Goal: Task Accomplishment & Management: Complete application form

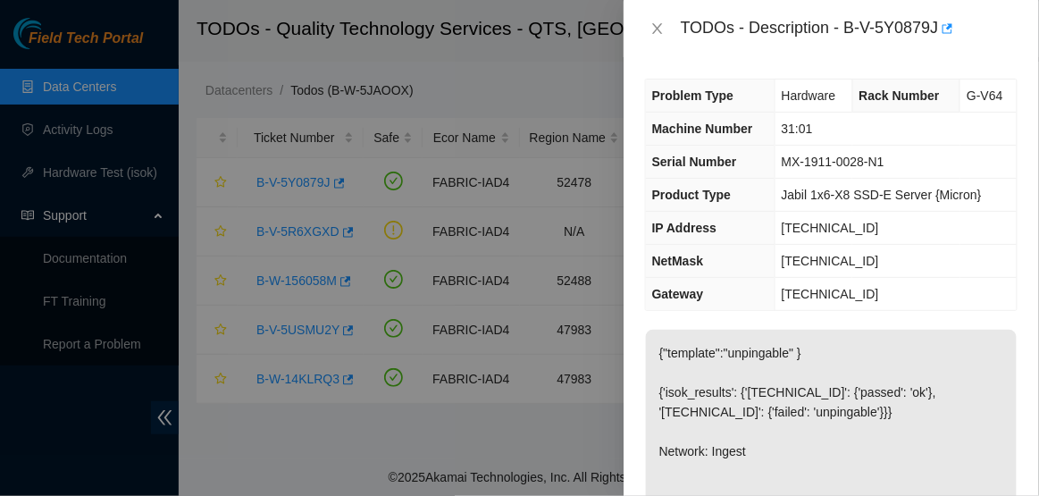
scroll to position [233, 0]
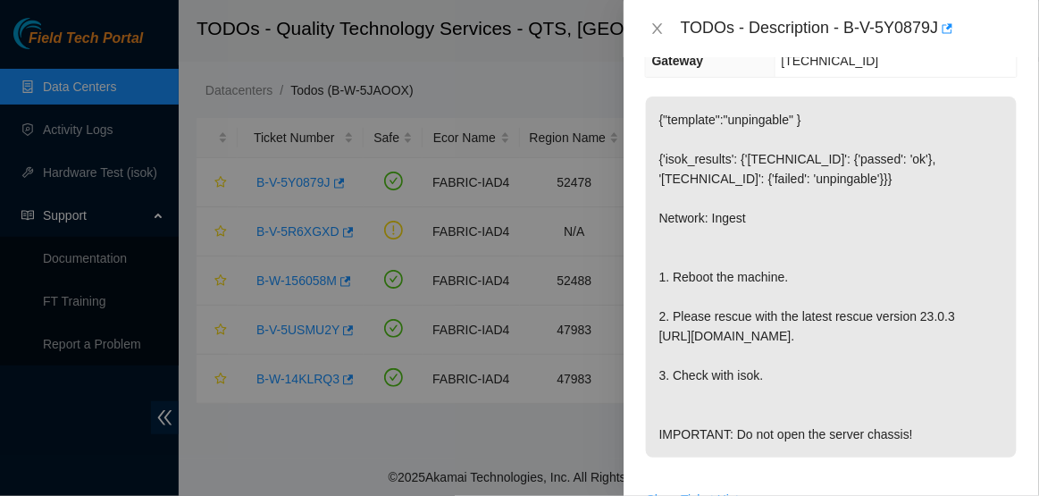
click at [853, 28] on div "TODOs - Description - B-V-5Y0879J" at bounding box center [849, 28] width 337 height 29
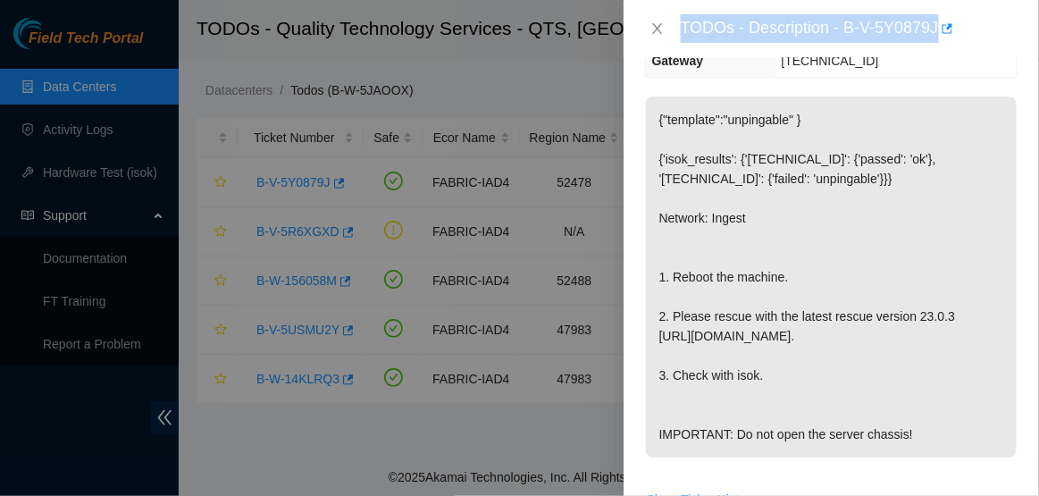
click at [853, 28] on div "TODOs - Description - B-V-5Y0879J" at bounding box center [849, 28] width 337 height 29
drag, startPoint x: 853, startPoint y: 28, endPoint x: 951, endPoint y: 28, distance: 98.3
click at [951, 28] on div "TODOs - Description - B-V-5Y0879J" at bounding box center [849, 28] width 337 height 29
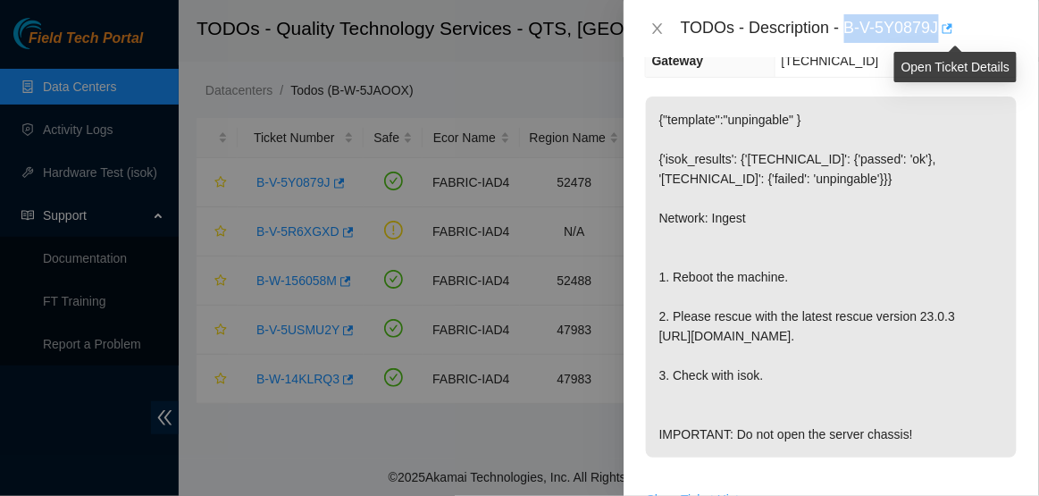
copy div "B-V-5Y0879J"
click at [658, 27] on icon "close" at bounding box center [658, 28] width 14 height 14
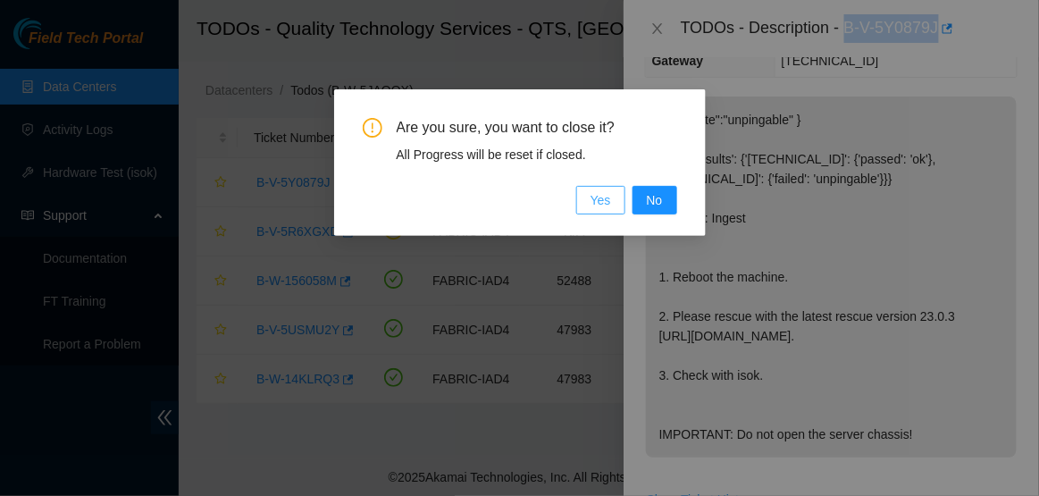
click at [591, 205] on span "Yes" at bounding box center [601, 200] width 21 height 20
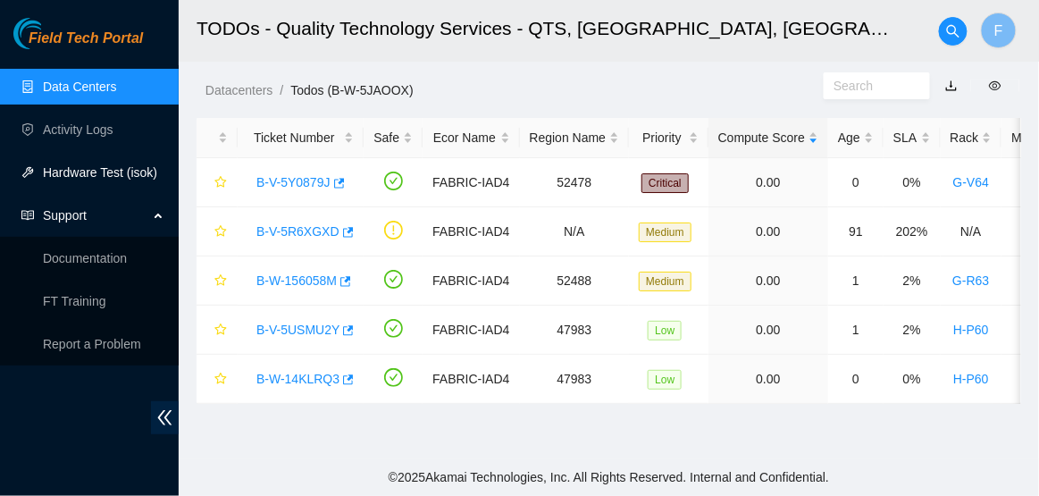
scroll to position [292, 0]
click at [94, 125] on link "Activity Logs" at bounding box center [78, 129] width 71 height 14
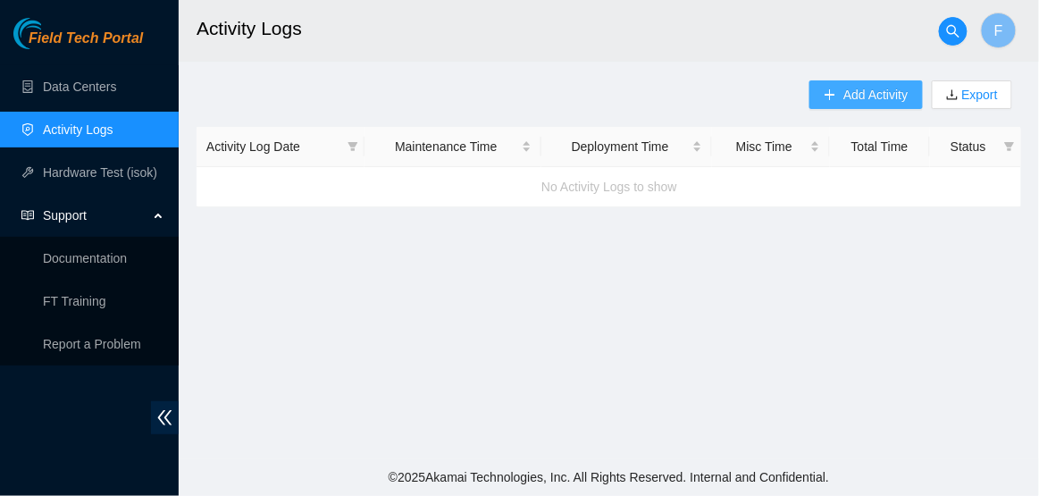
click at [845, 100] on span "Add Activity" at bounding box center [876, 95] width 64 height 20
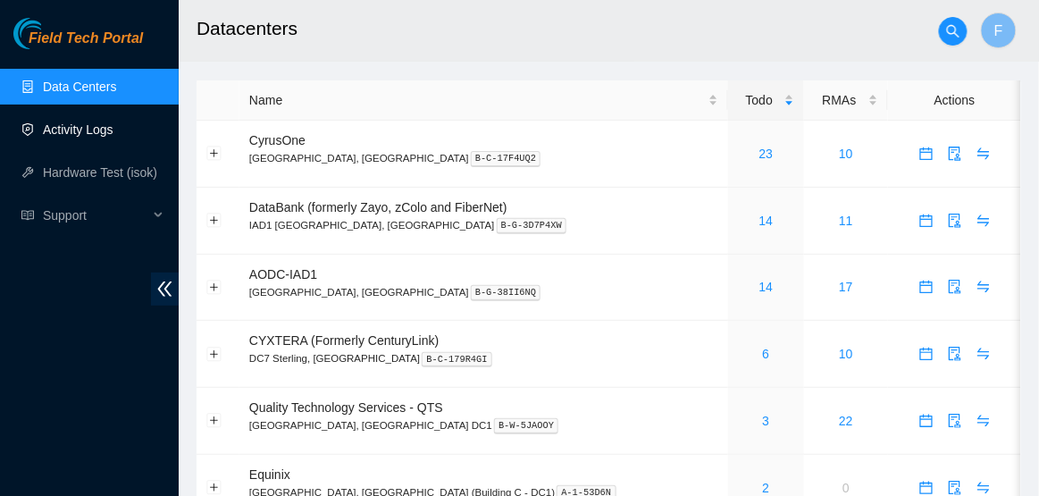
click at [110, 134] on link "Activity Logs" at bounding box center [78, 129] width 71 height 14
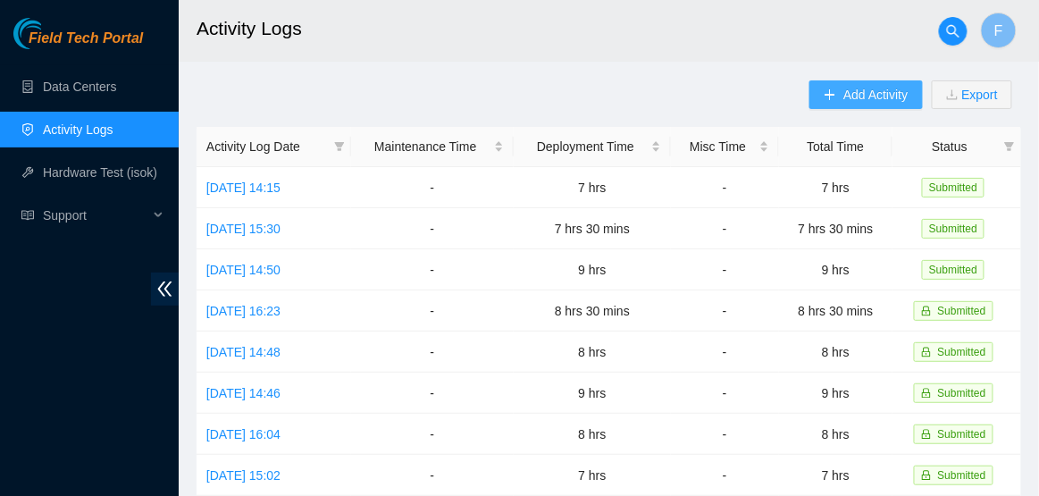
click at [875, 86] on span "Add Activity" at bounding box center [876, 95] width 64 height 20
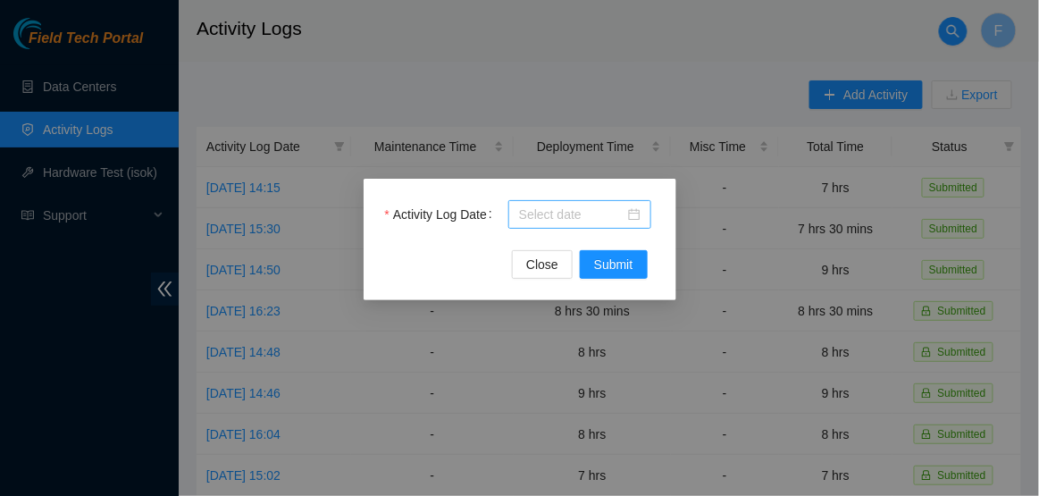
click at [634, 215] on div at bounding box center [580, 215] width 122 height 20
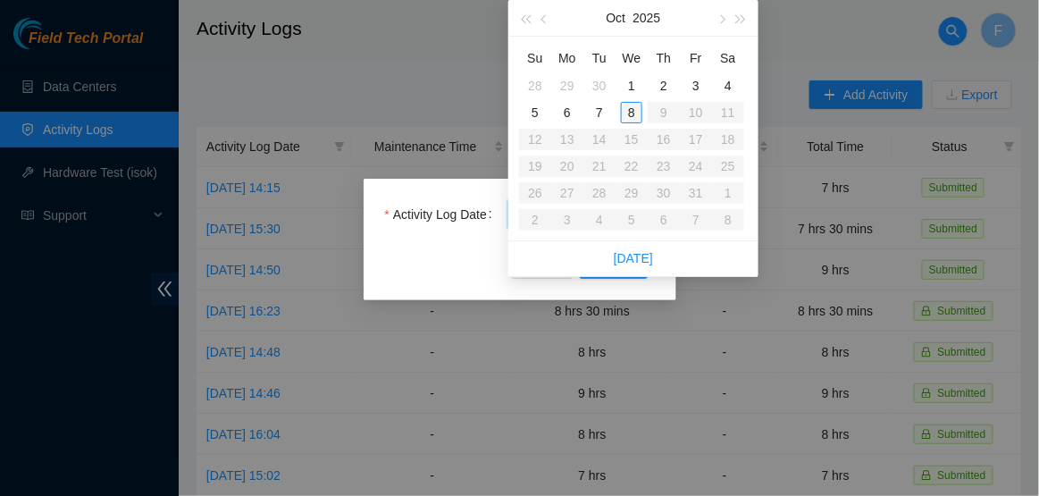
type input "2025-10-08"
click at [631, 121] on div "8" at bounding box center [631, 112] width 21 height 21
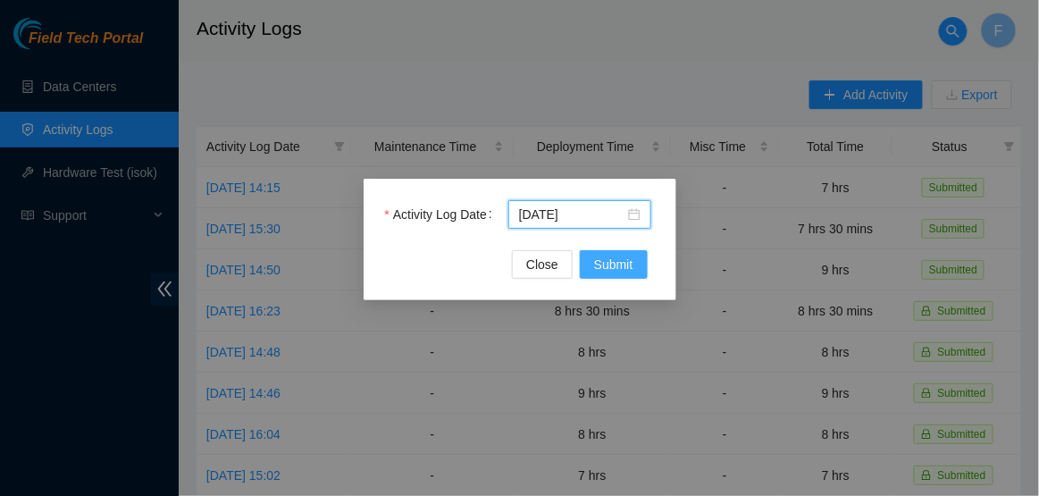
click at [612, 267] on span "Submit" at bounding box center [613, 265] width 39 height 20
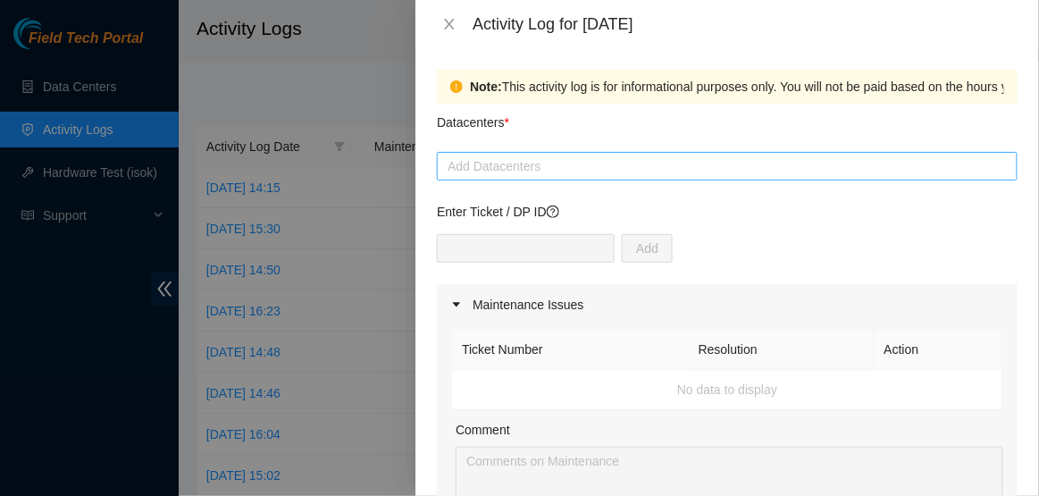
click at [579, 174] on div at bounding box center [727, 166] width 572 height 21
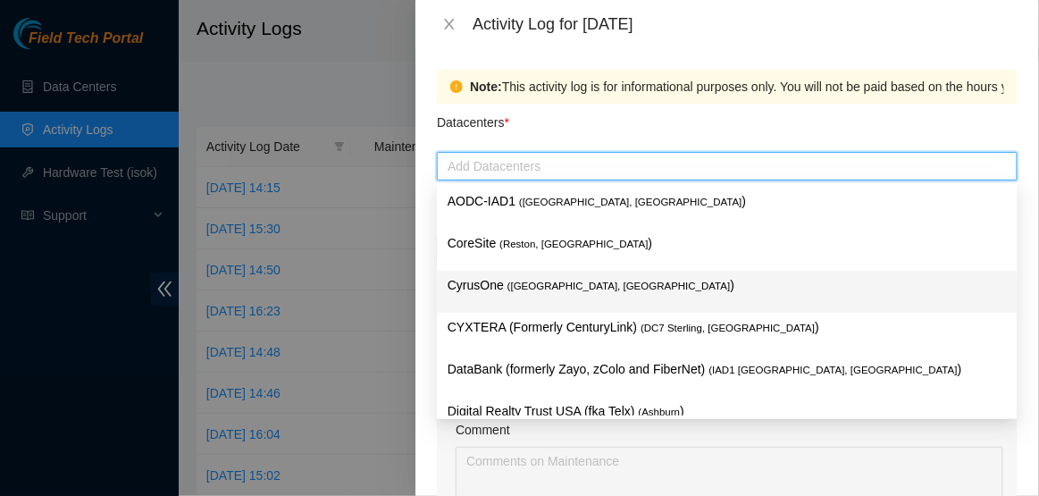
scroll to position [194, 0]
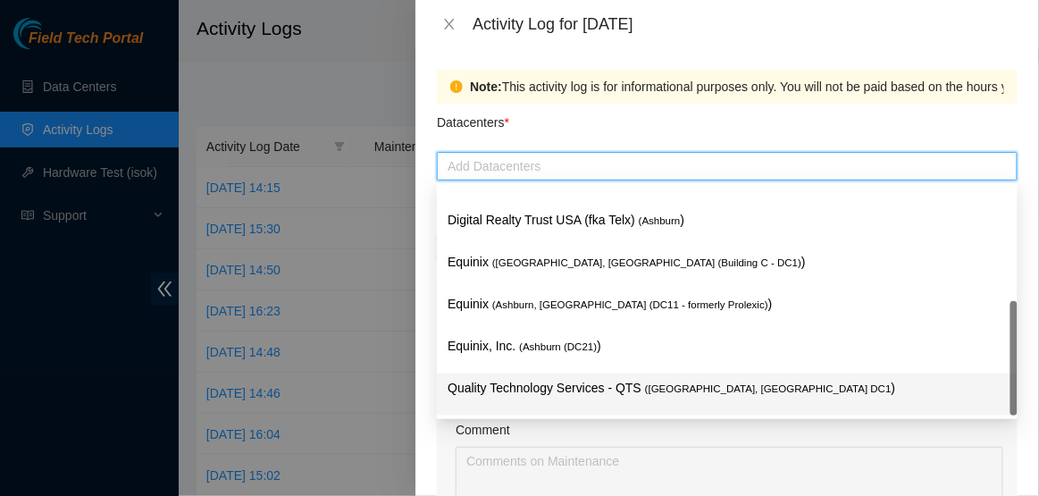
click at [515, 383] on p "Quality Technology Services - QTS ( Ashburn, VA DC1 )" at bounding box center [727, 388] width 559 height 21
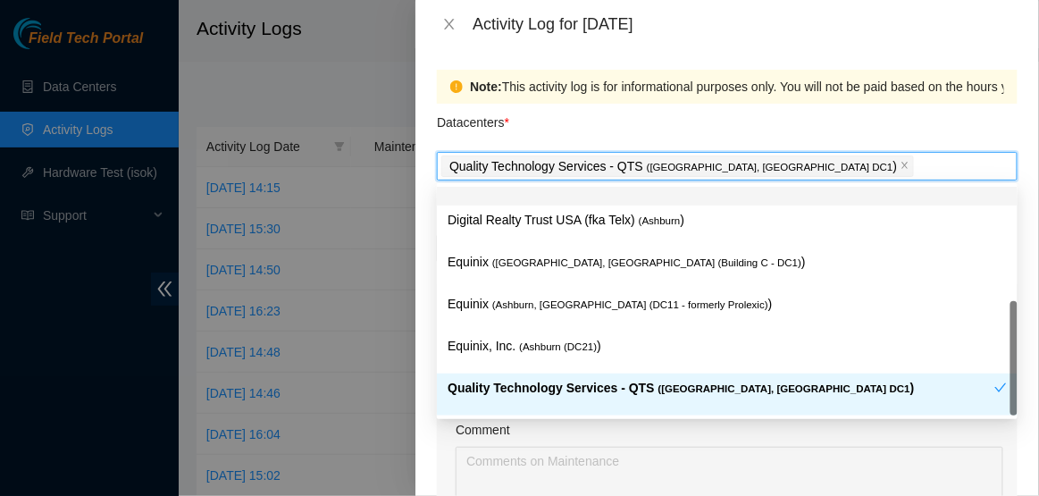
click at [772, 117] on div "Datacenters *" at bounding box center [727, 128] width 581 height 48
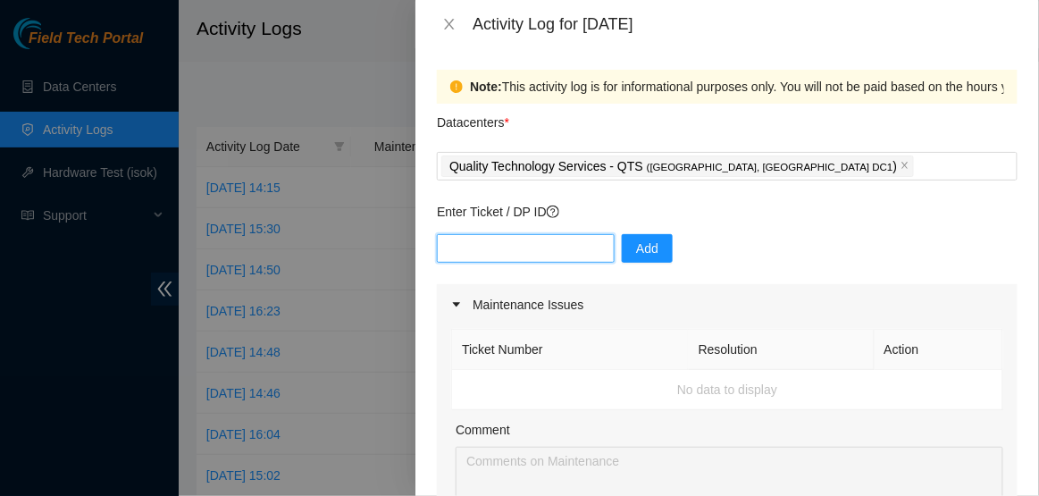
click at [525, 248] on input "text" at bounding box center [526, 248] width 178 height 29
type input "DP77110"
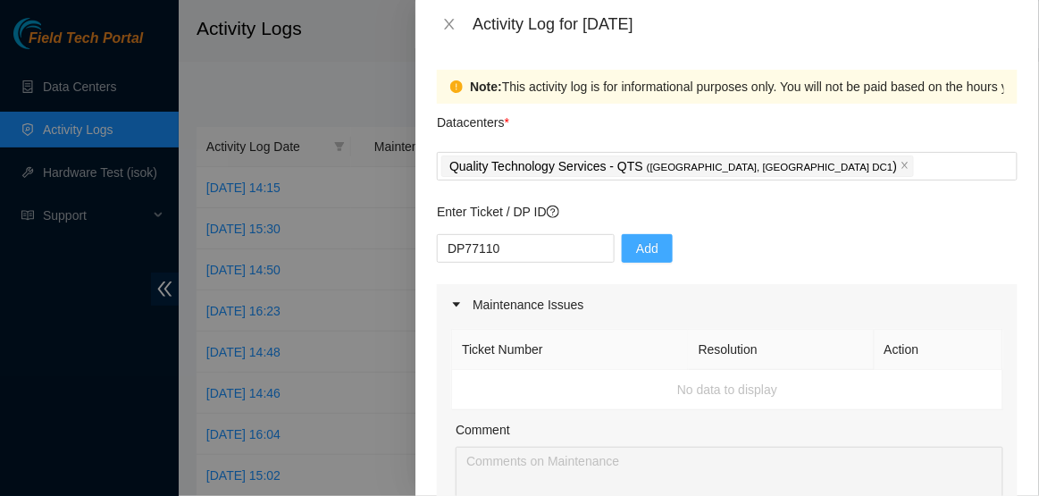
click at [636, 243] on span "Add" at bounding box center [647, 249] width 22 height 20
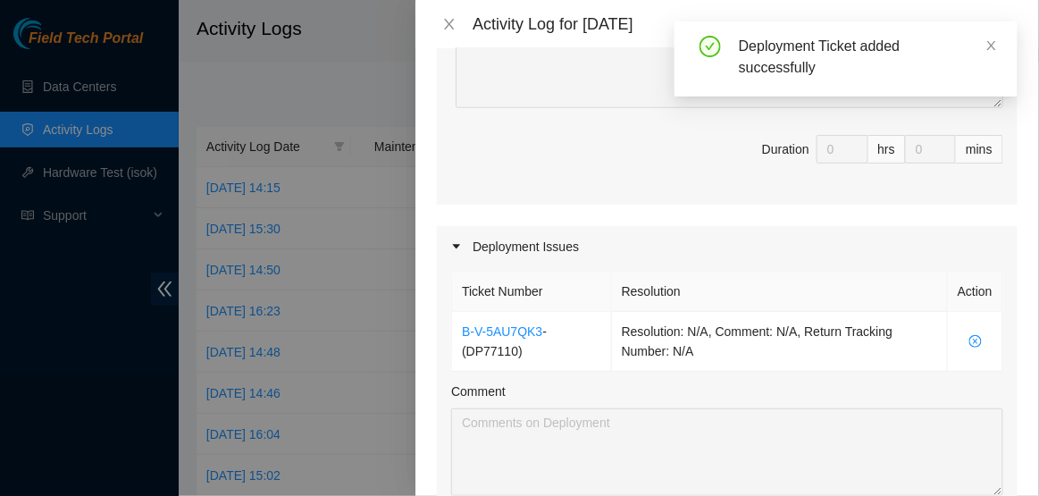
scroll to position [987, 0]
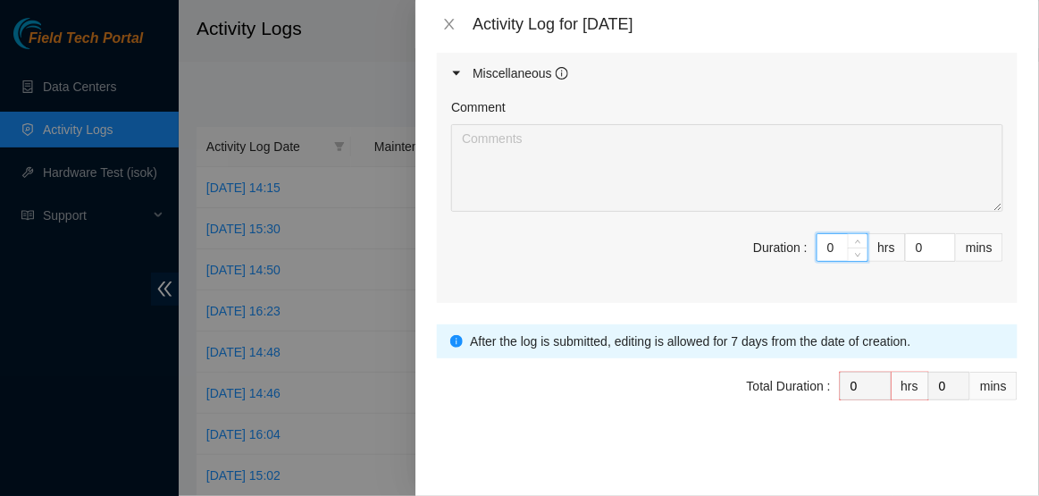
click at [836, 244] on input "0" at bounding box center [843, 247] width 50 height 27
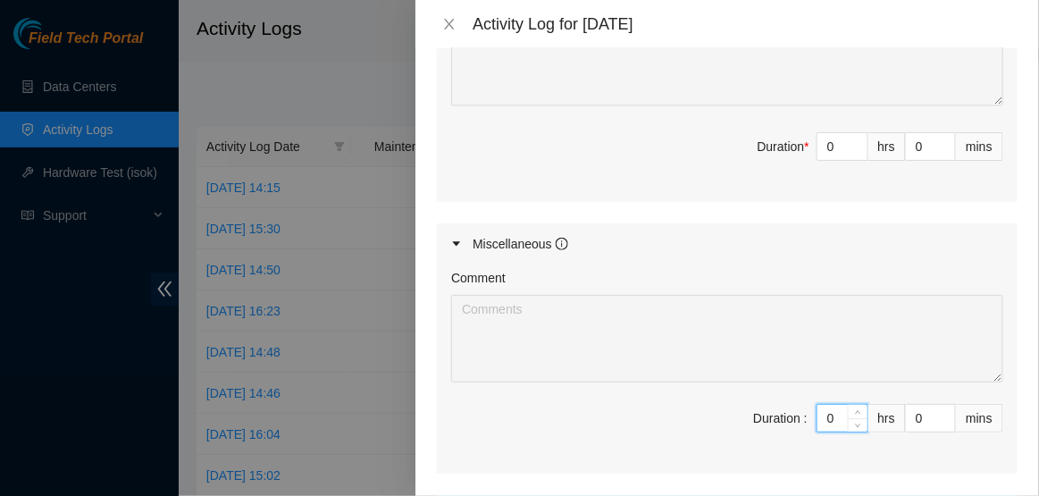
scroll to position [805, 0]
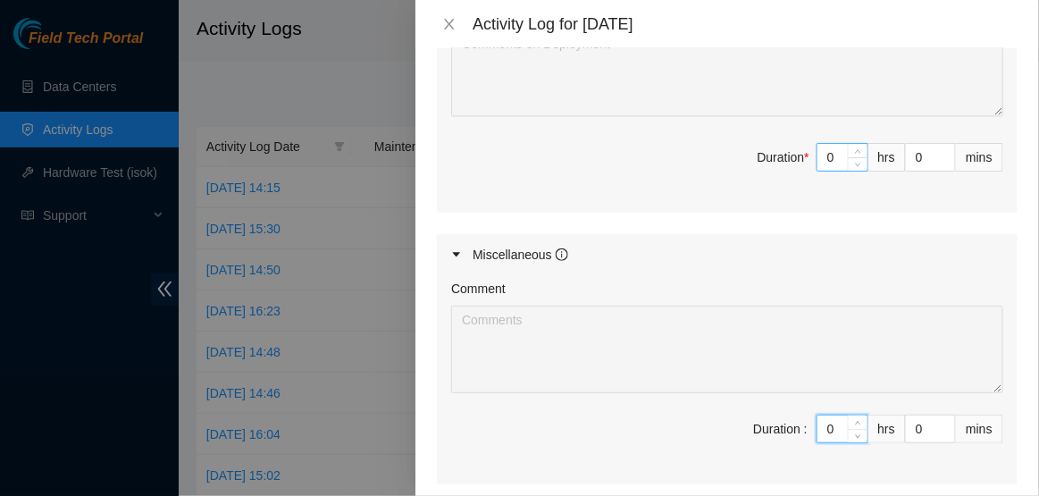
click at [844, 163] on input "0" at bounding box center [843, 157] width 50 height 27
type input "7"
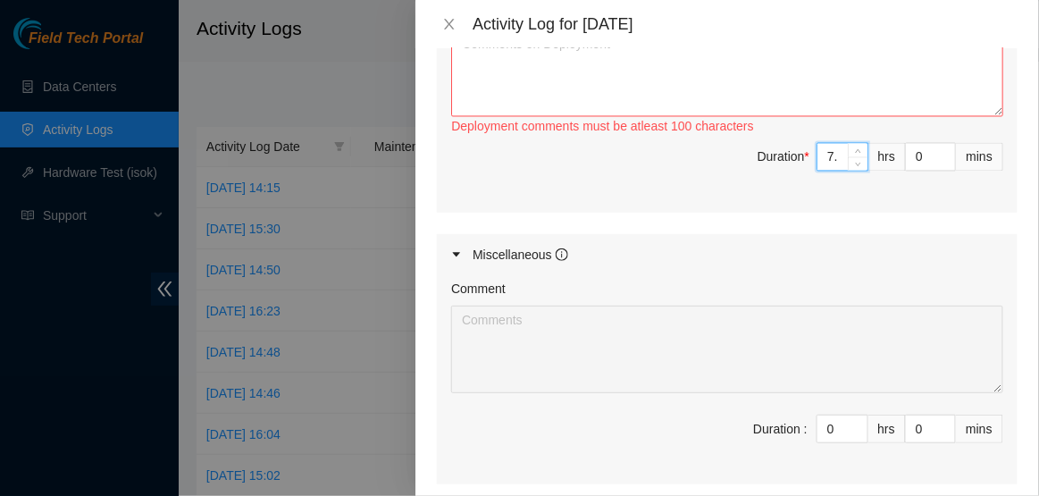
type input "7.5"
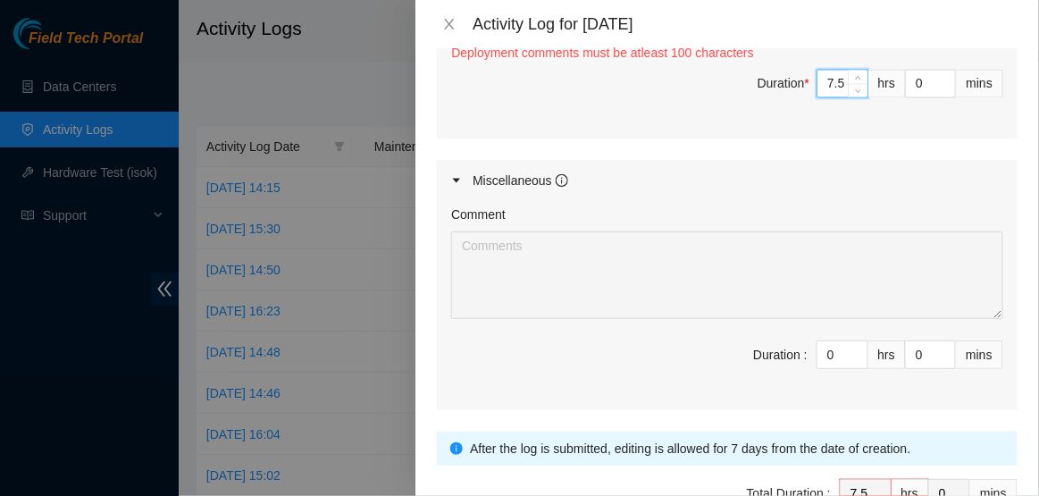
scroll to position [684, 0]
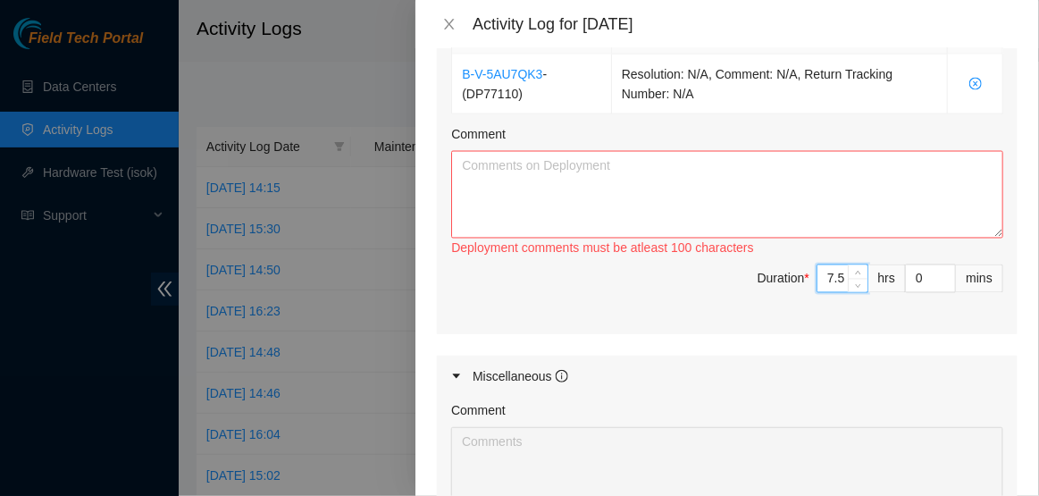
type input "7.5"
click at [844, 210] on textarea "Comment" at bounding box center [727, 195] width 552 height 88
paste textarea "Hi Dave, EOD Update: -Troubleshooting with NIE Dave for G-R34-Power cycledMachi…"
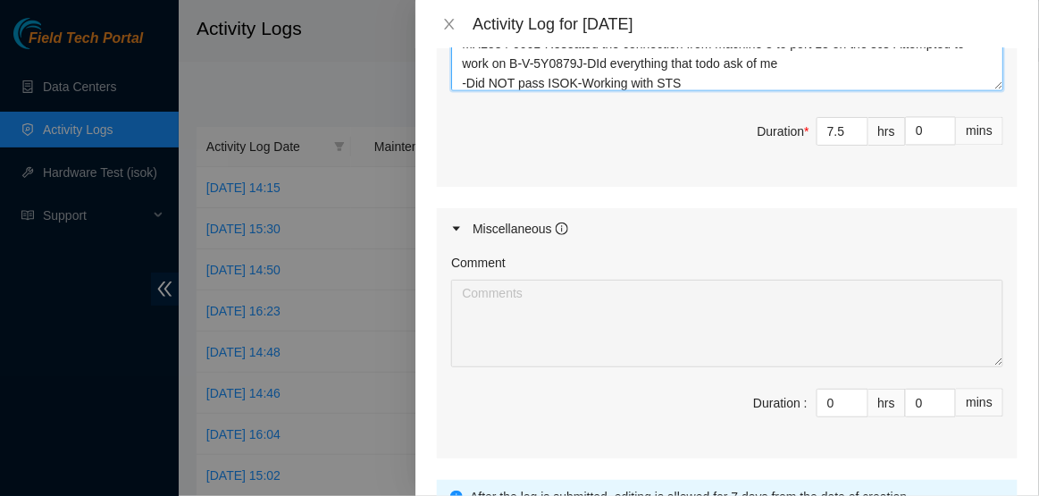
scroll to position [987, 0]
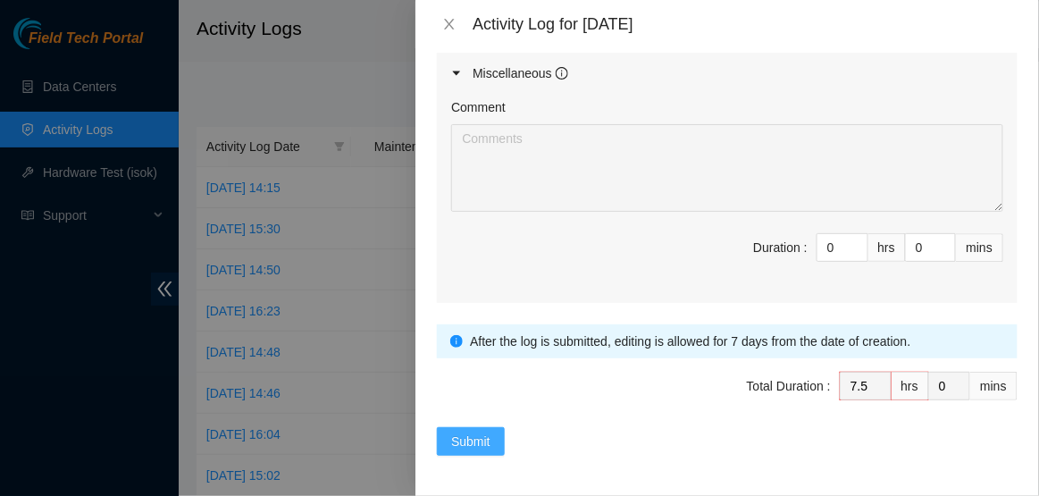
type textarea "Hi Dave, EOD Update: -Troubleshooting with NIE Dave for G-R34-Power cycledMachi…"
click at [500, 448] on button "Submit" at bounding box center [471, 441] width 68 height 29
